Goal: Task Accomplishment & Management: Manage account settings

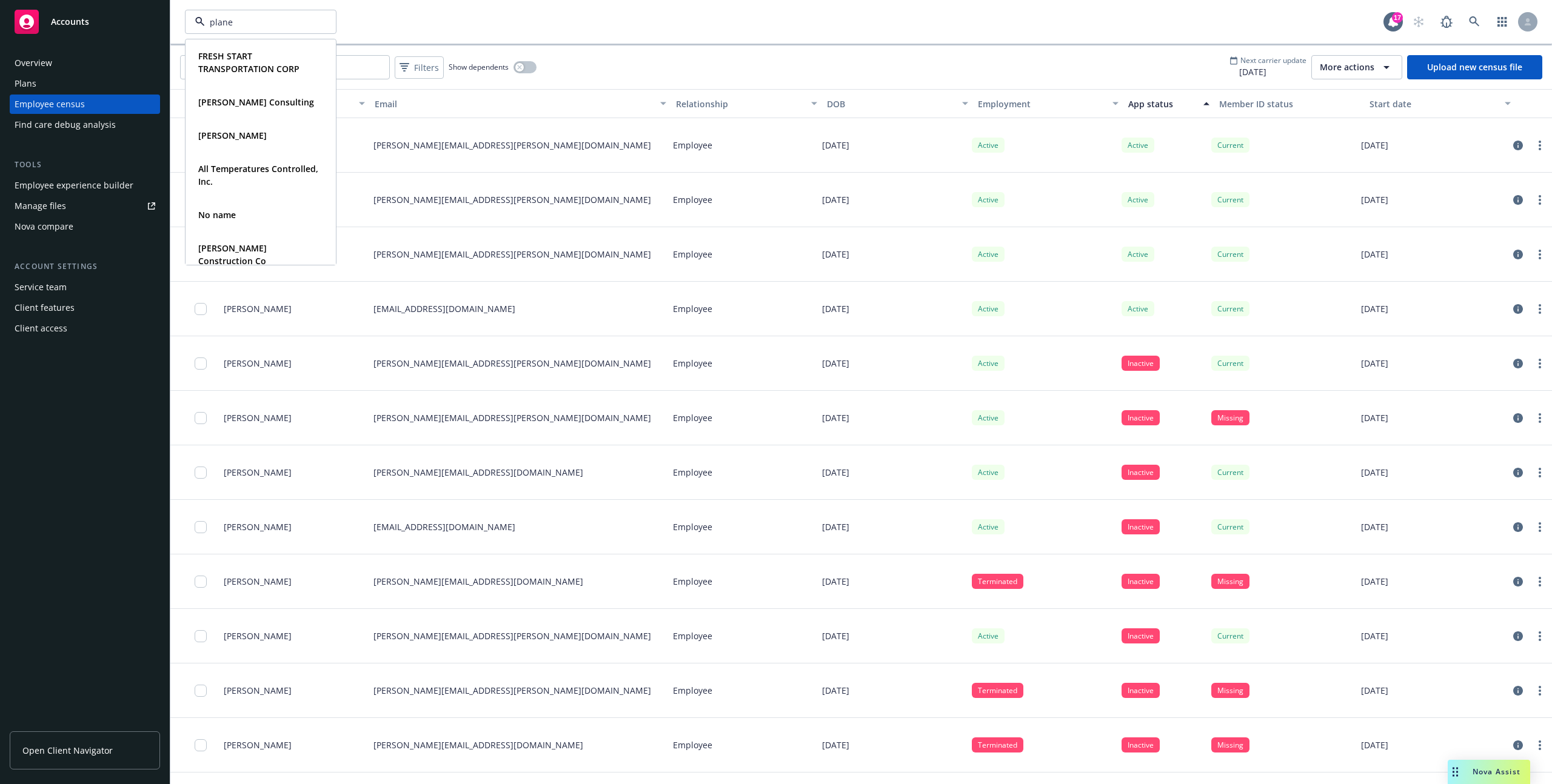
type input "planet"
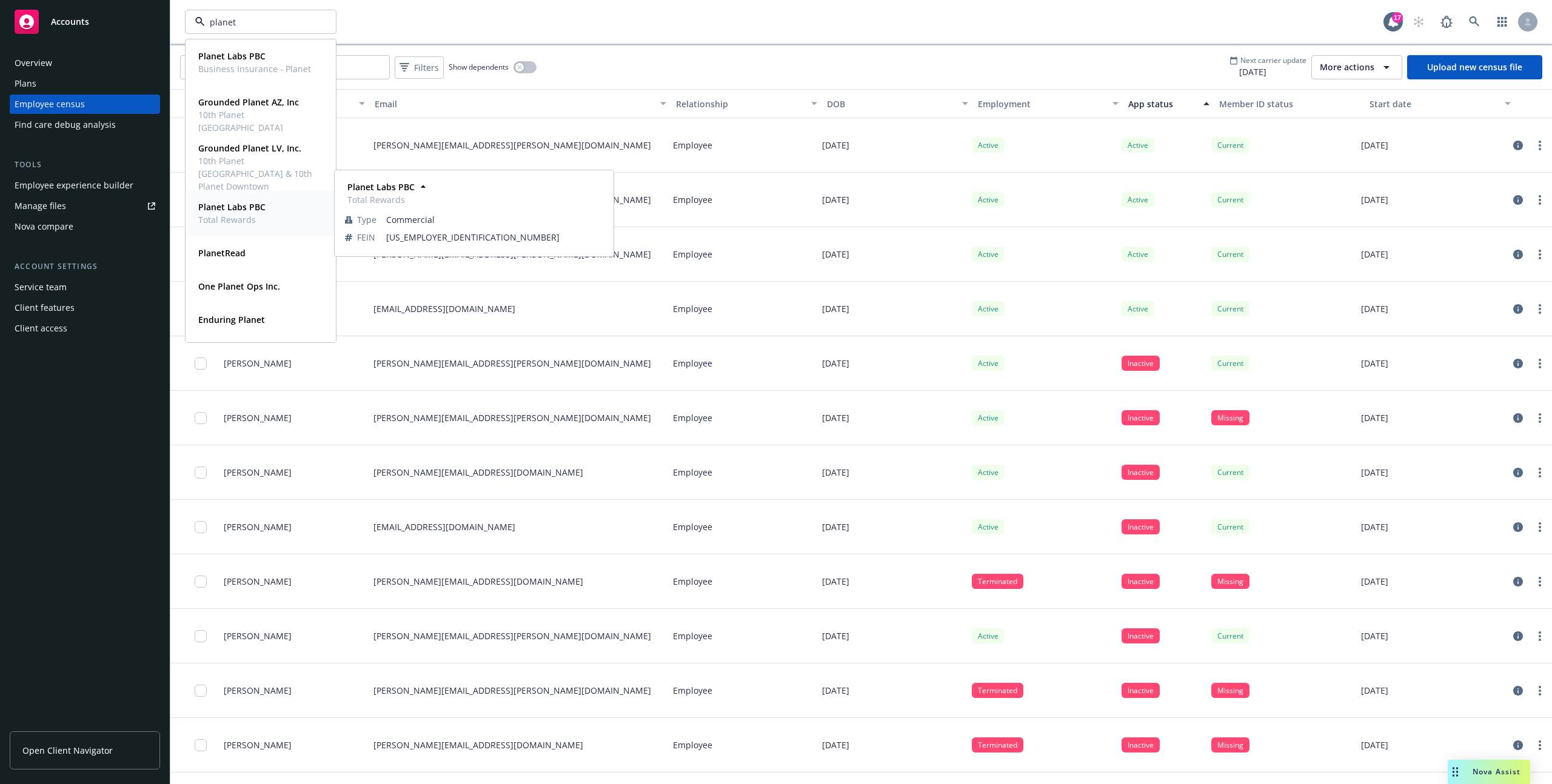
click at [228, 224] on span "Total Rewards" at bounding box center [232, 219] width 67 height 12
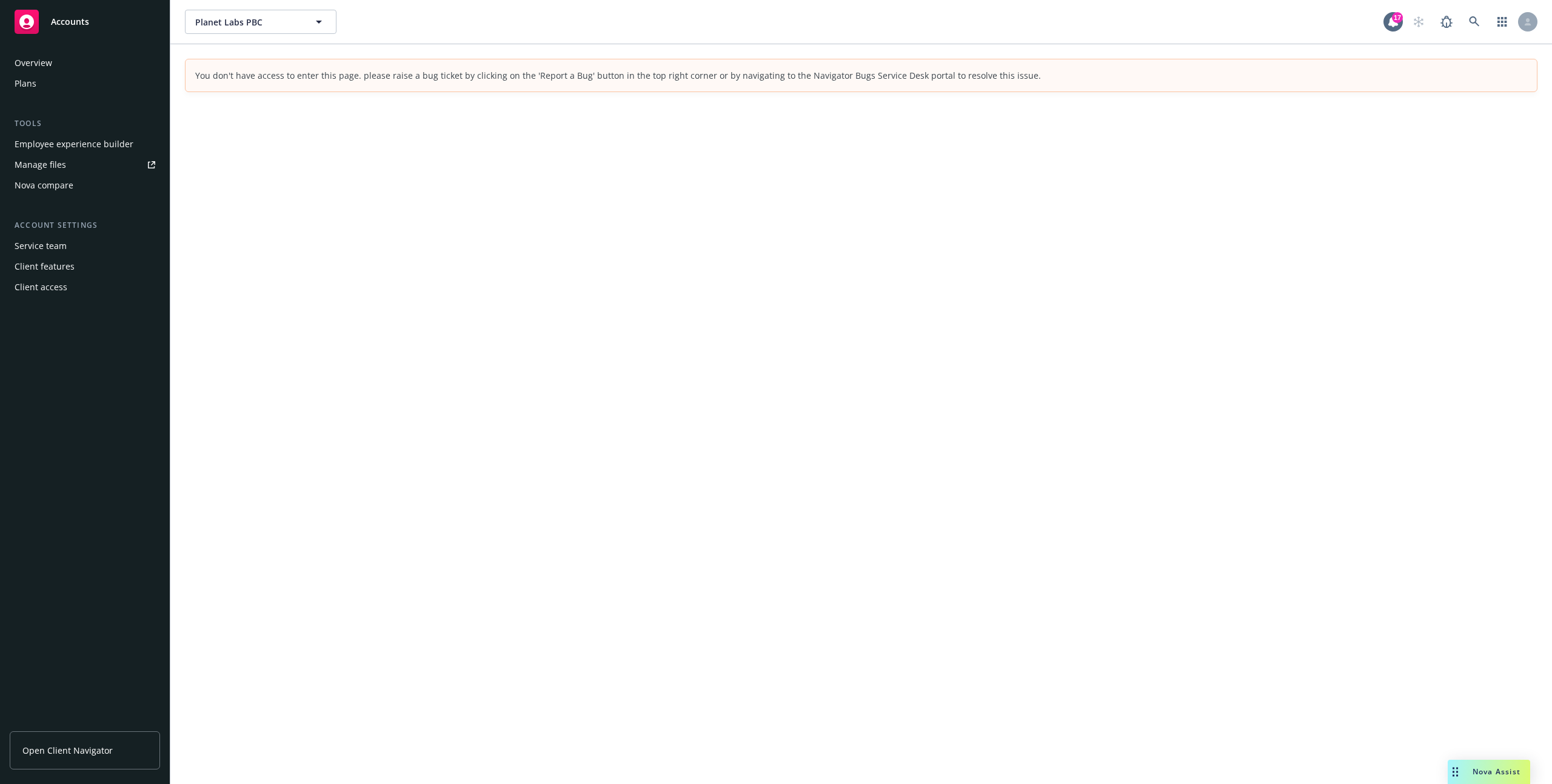
click at [75, 289] on div "Client access" at bounding box center [85, 287] width 140 height 20
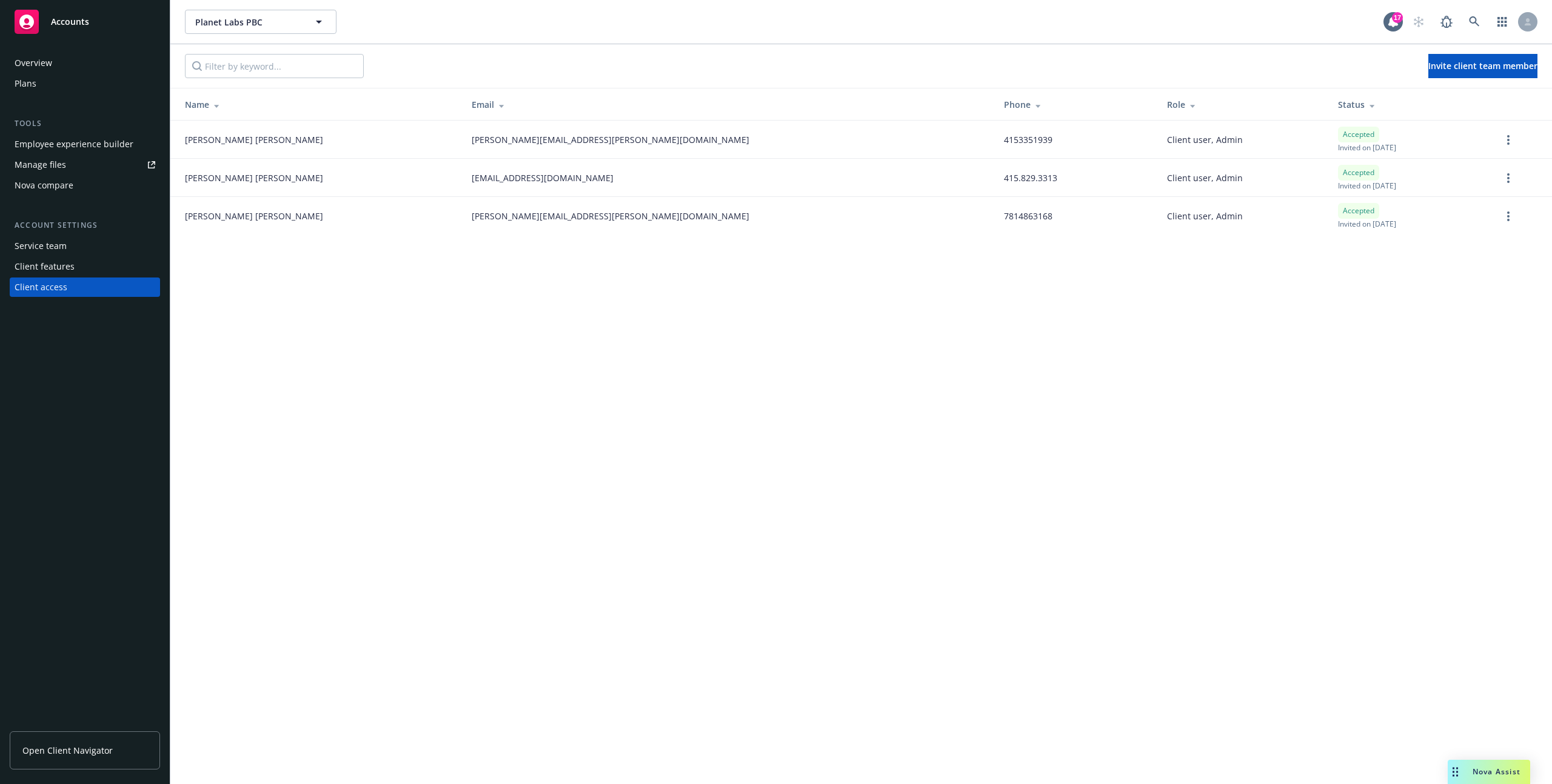
click at [60, 267] on div "Client features" at bounding box center [45, 267] width 60 height 20
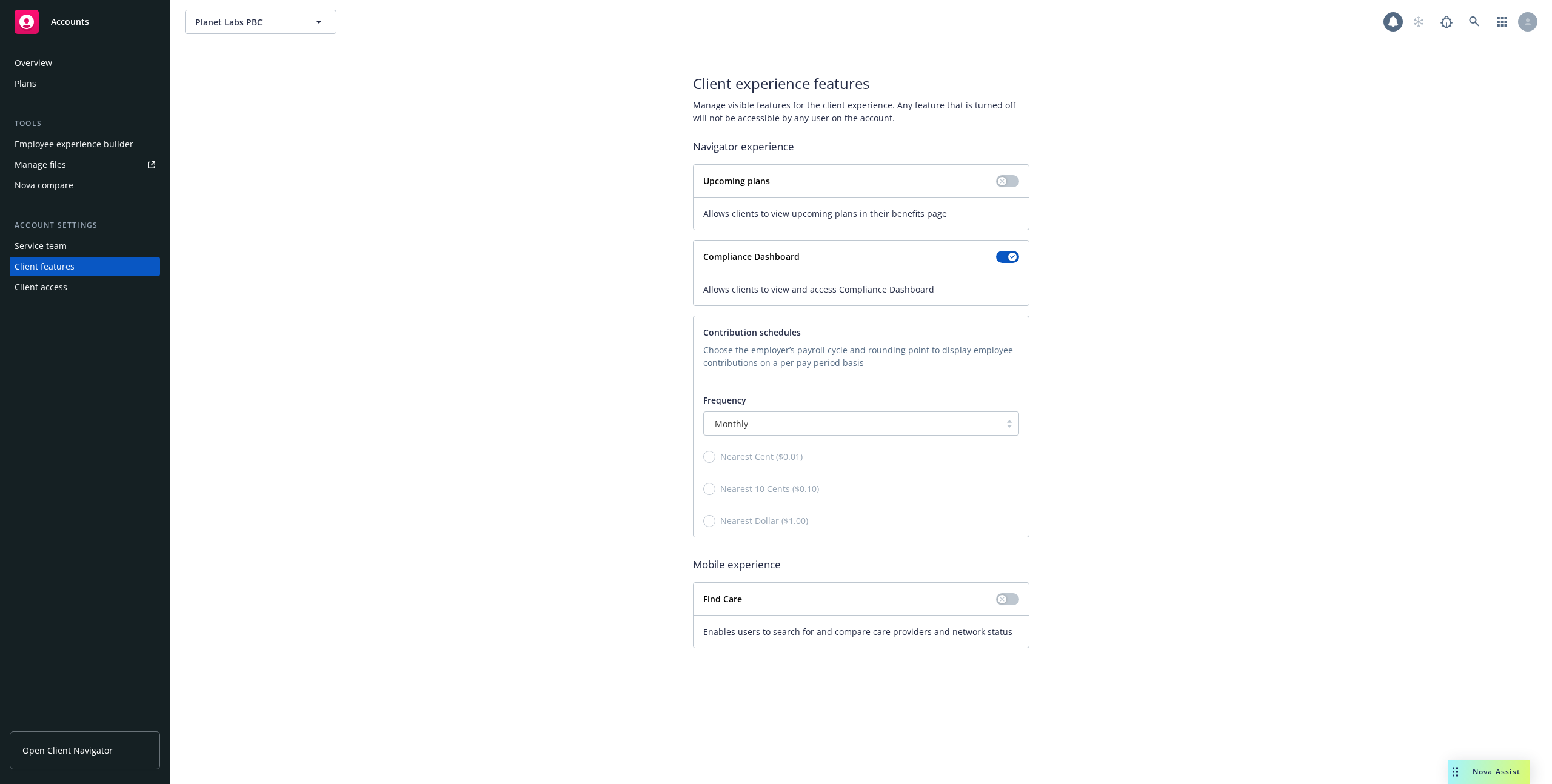
click at [64, 248] on div "Service team" at bounding box center [40, 246] width 52 height 20
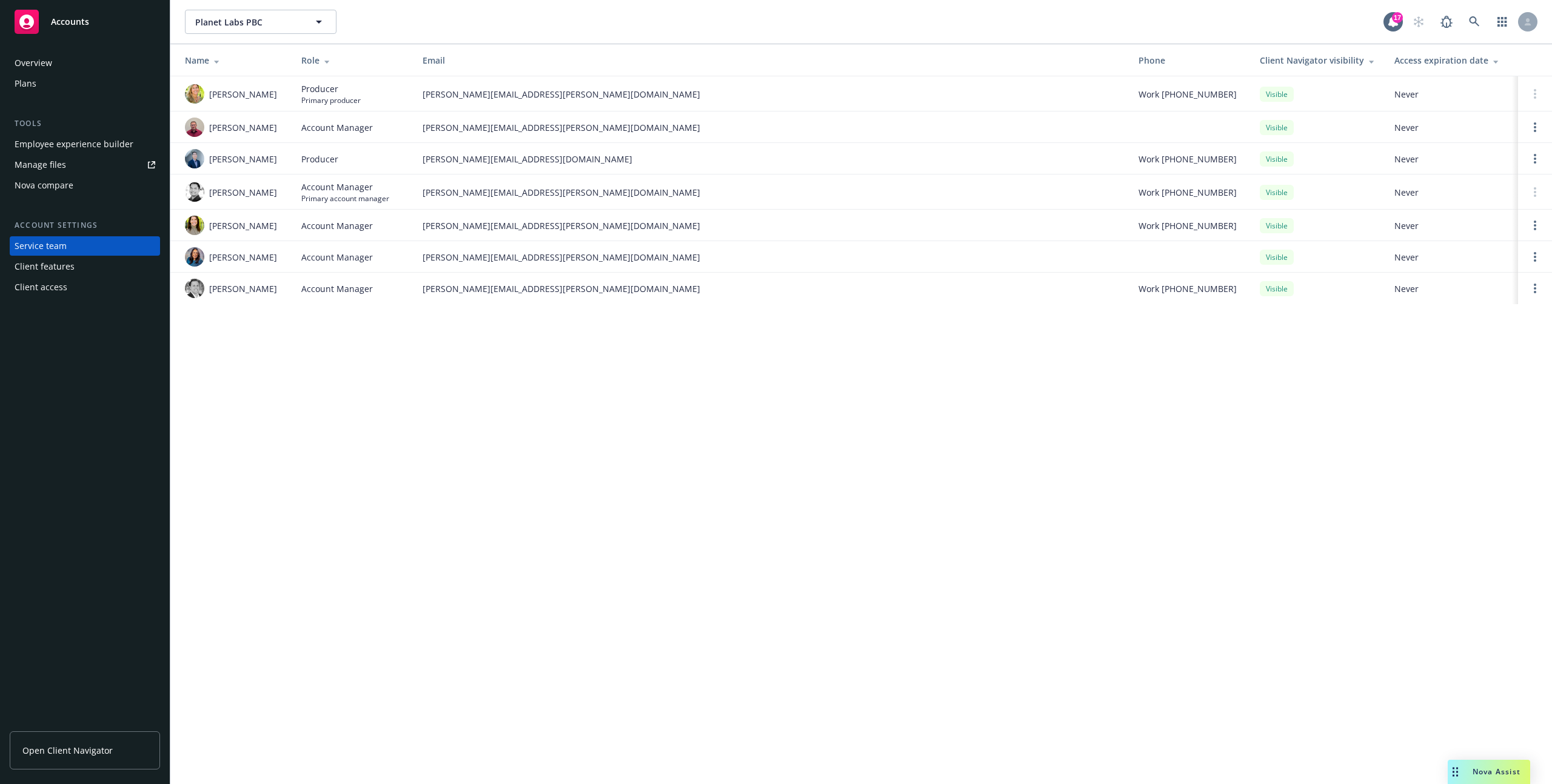
click at [73, 753] on span "Open Client Navigator" at bounding box center [68, 750] width 91 height 12
click at [1540, 94] on div at bounding box center [1535, 94] width 15 height 9
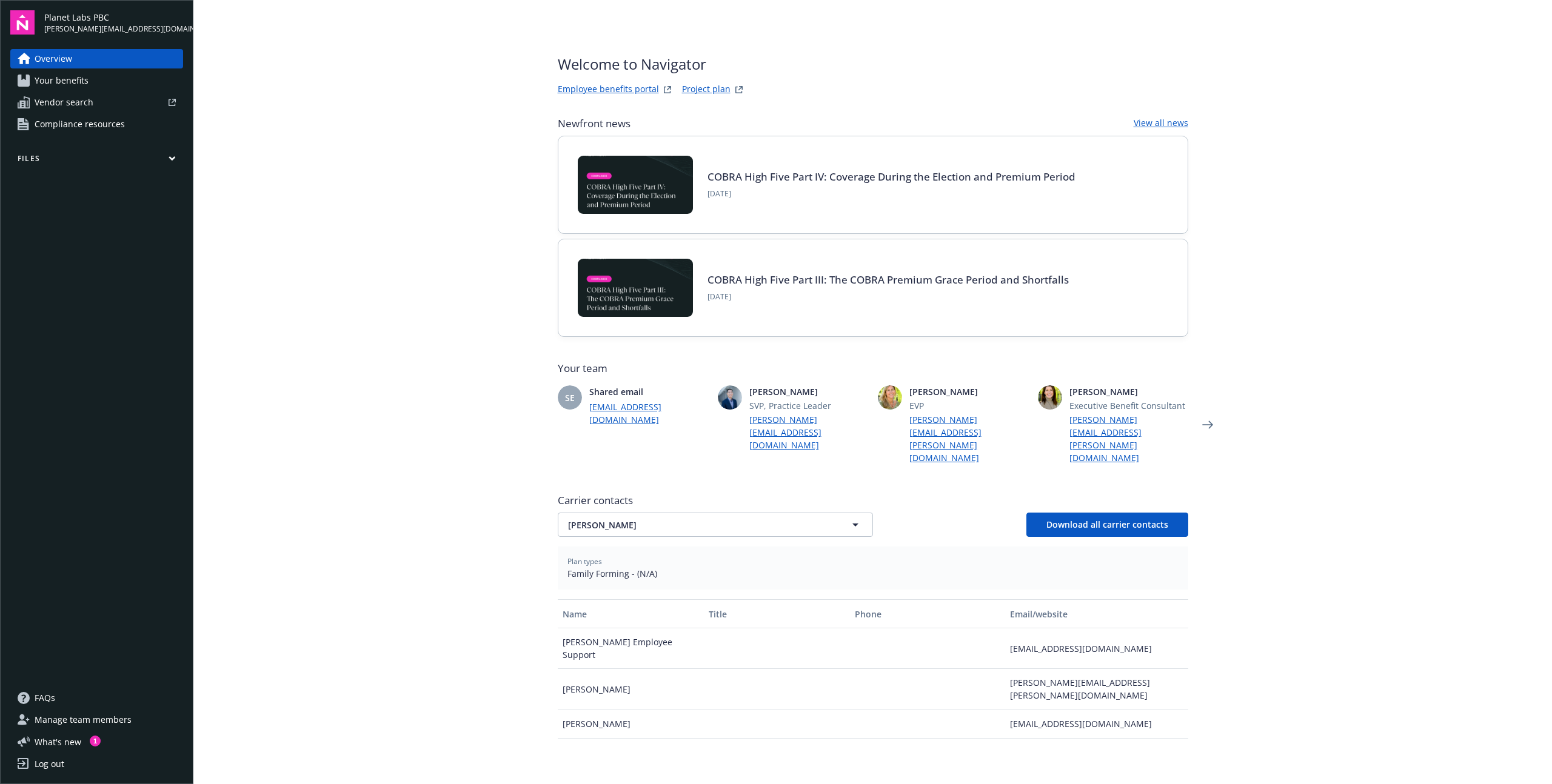
click at [165, 156] on button "Files" at bounding box center [96, 161] width 173 height 15
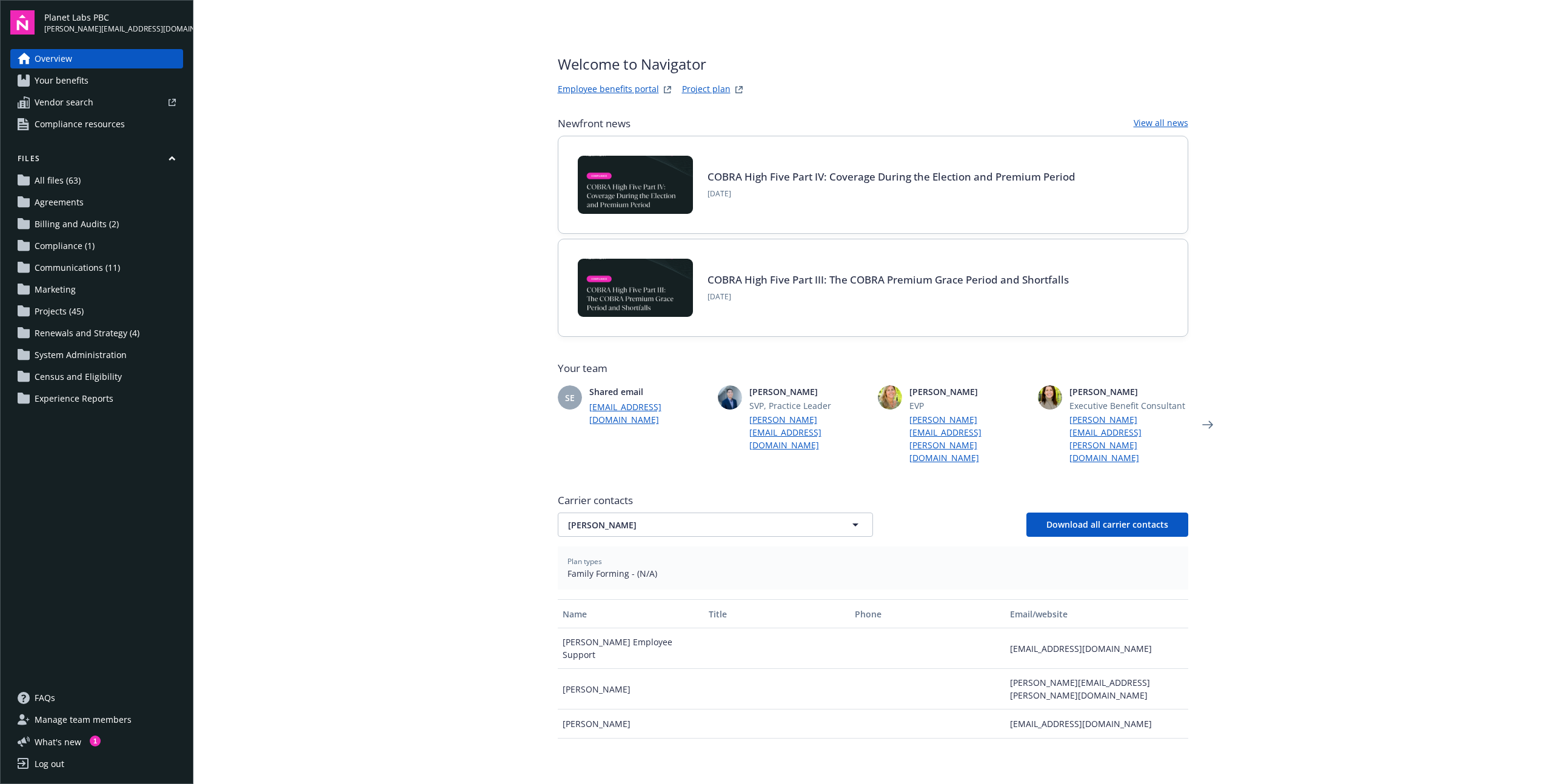
click at [370, 126] on main "Welcome to Navigator Employee benefits portal Project plan Newfront news View a…" at bounding box center [873, 392] width 1358 height 784
click at [871, 53] on div "Welcome to Navigator Employee benefits portal Project plan Newfront news View a…" at bounding box center [873, 518] width 659 height 1036
click at [423, 151] on main "Welcome to Navigator Employee benefits portal Project plan Newfront news View a…" at bounding box center [873, 392] width 1358 height 784
click at [417, 469] on main "Welcome to Navigator Employee benefits portal Project plan Newfront news View a…" at bounding box center [873, 392] width 1358 height 784
